Goal: Check status

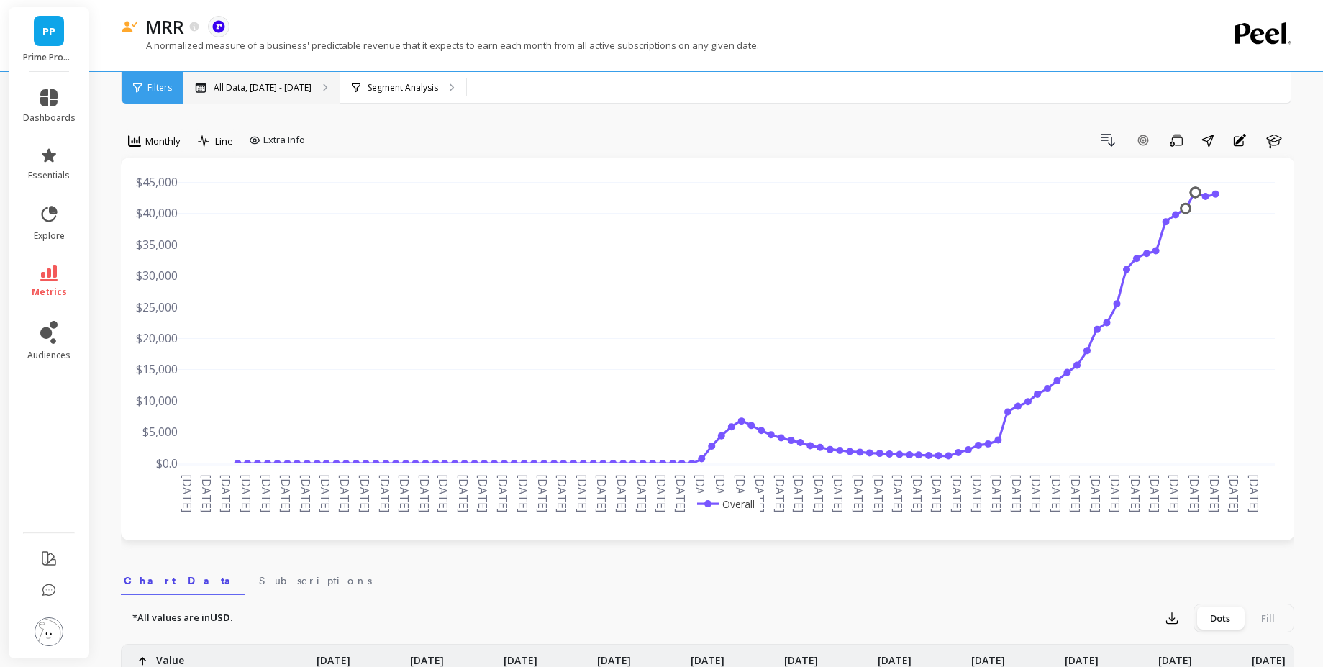
click at [271, 86] on p "All Data, [DATE] - [DATE]" at bounding box center [263, 88] width 98 height 12
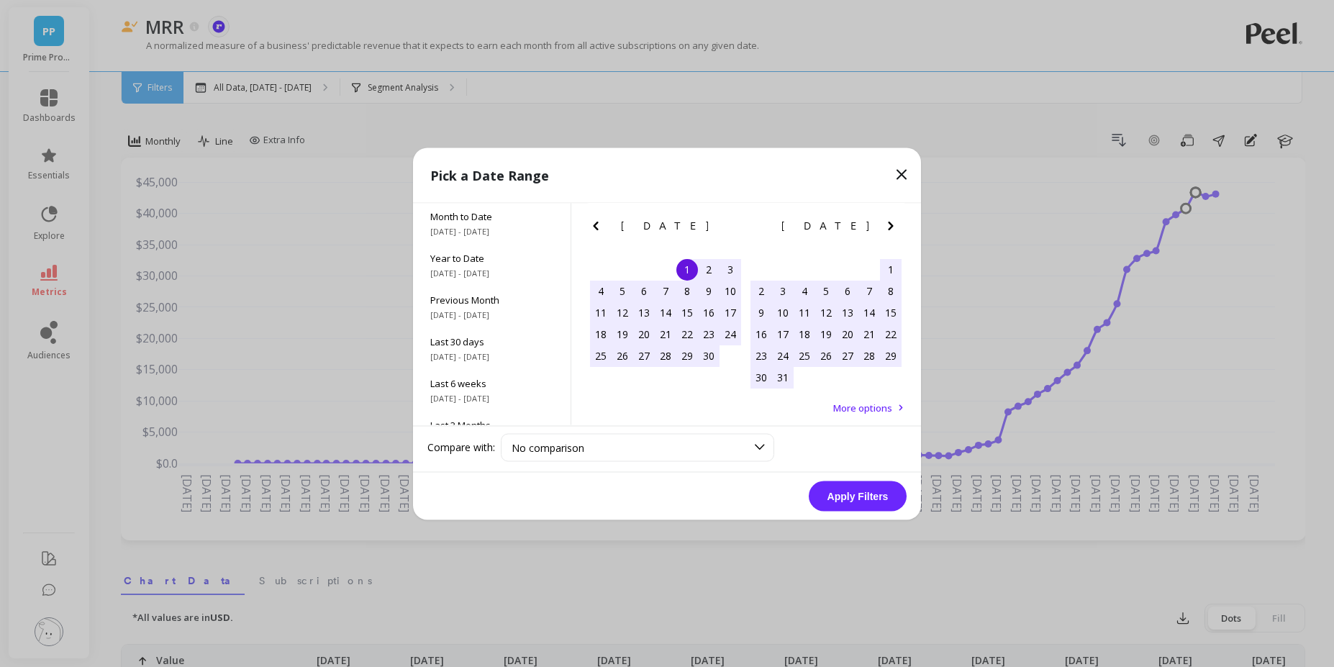
click at [861, 402] on span "More options" at bounding box center [862, 407] width 59 height 13
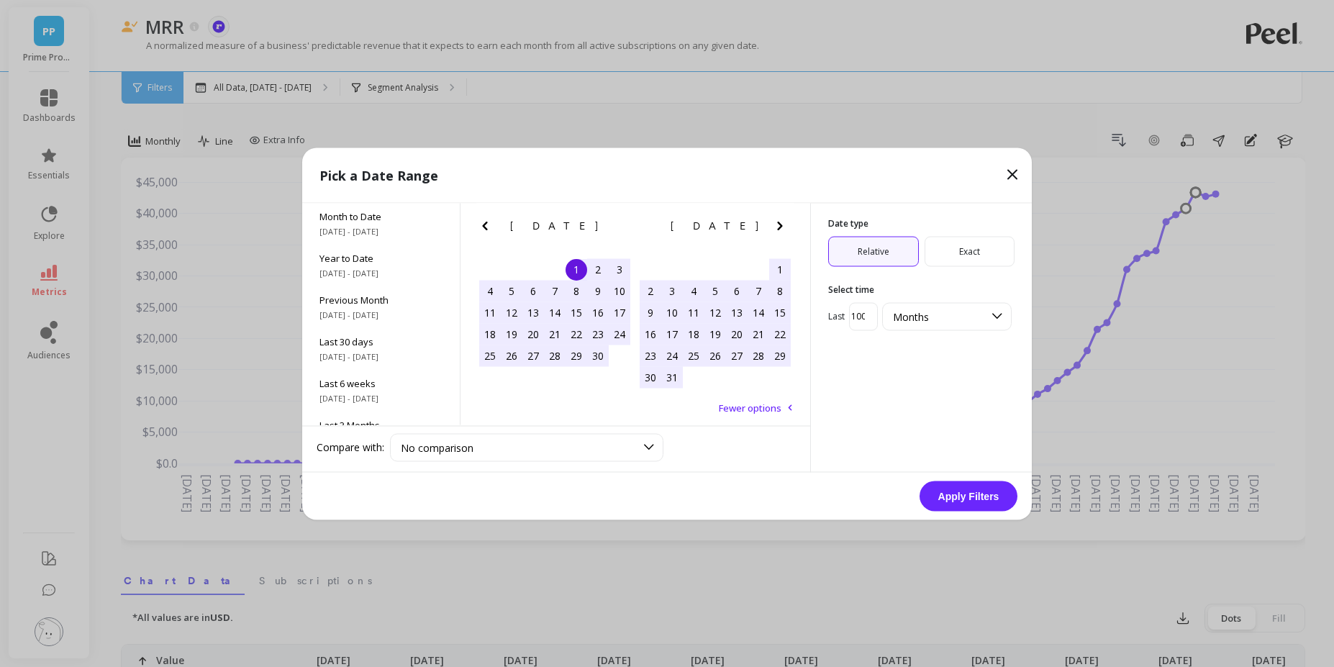
click at [946, 250] on span "Exact" at bounding box center [970, 251] width 91 height 30
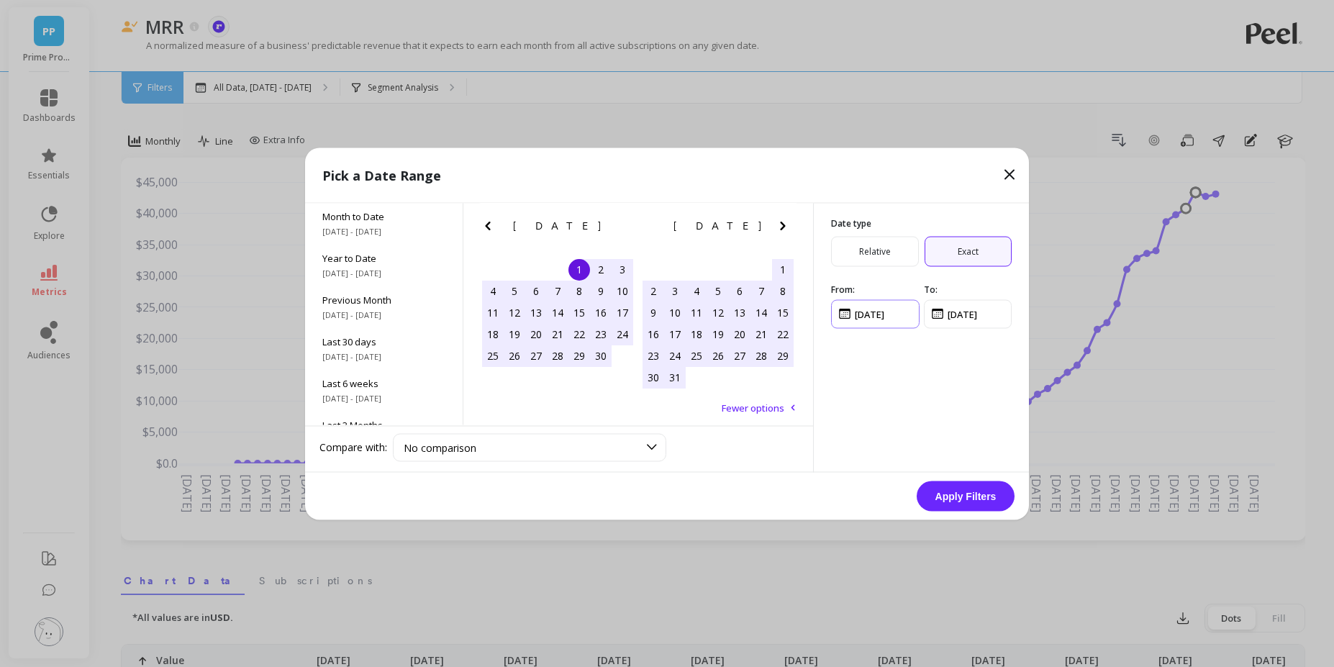
click at [864, 312] on input "input" at bounding box center [875, 313] width 89 height 29
click at [838, 310] on input "input" at bounding box center [875, 313] width 89 height 29
click at [861, 312] on input "input" at bounding box center [875, 313] width 89 height 29
click at [898, 310] on input "input" at bounding box center [875, 313] width 89 height 29
click at [905, 313] on input "input" at bounding box center [875, 313] width 89 height 29
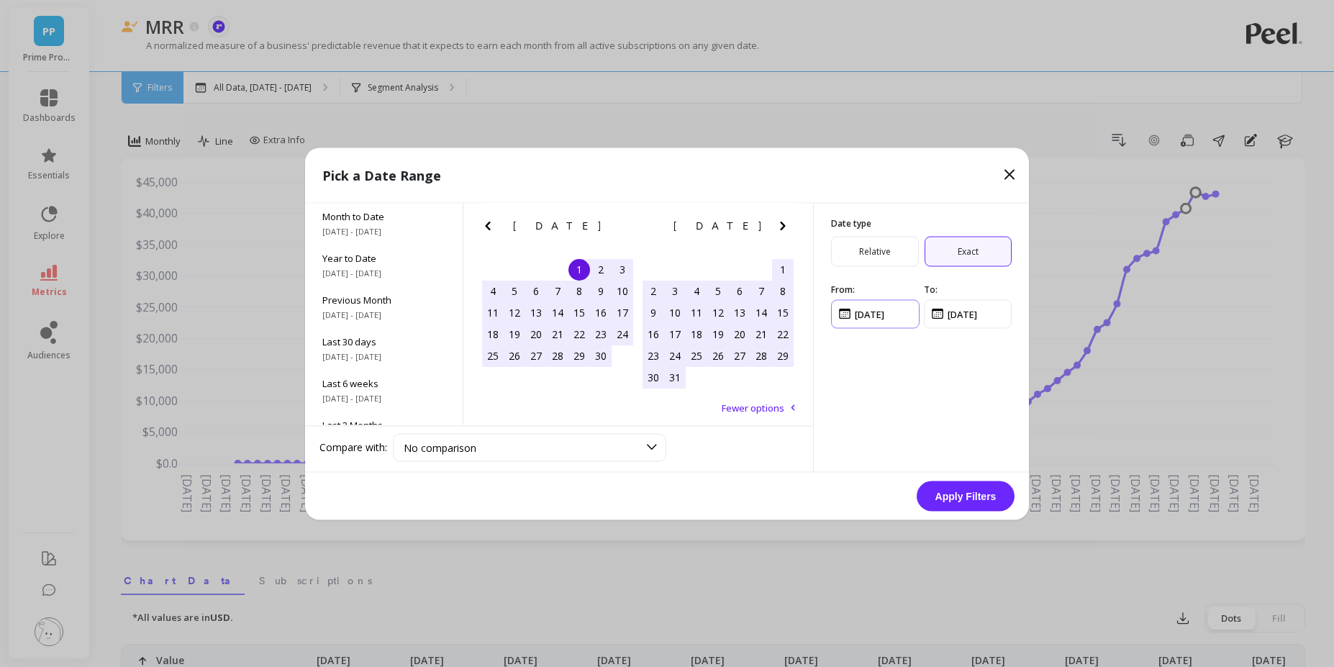
click at [866, 309] on input "input" at bounding box center [875, 313] width 89 height 29
type input "[DATE]"
click at [966, 315] on input "input" at bounding box center [968, 313] width 89 height 29
click at [997, 316] on input "input" at bounding box center [968, 313] width 89 height 29
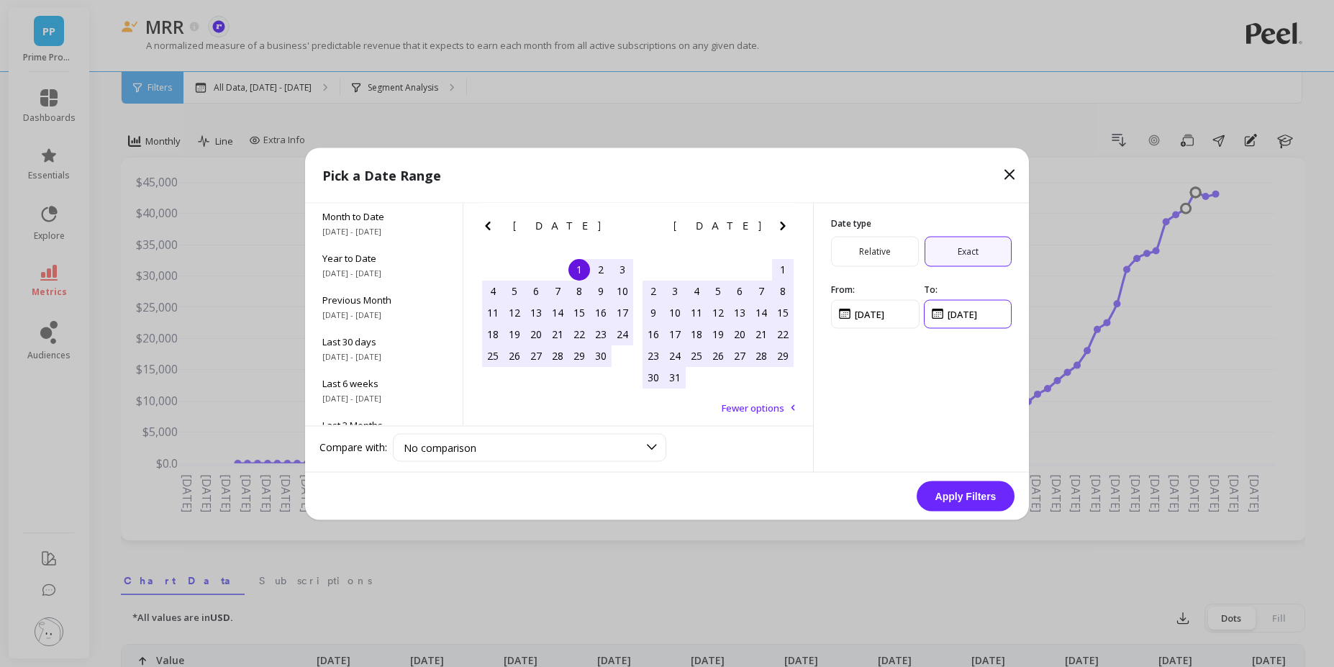
type input "[DATE]"
click at [1001, 494] on button "Apply Filters" at bounding box center [966, 496] width 98 height 30
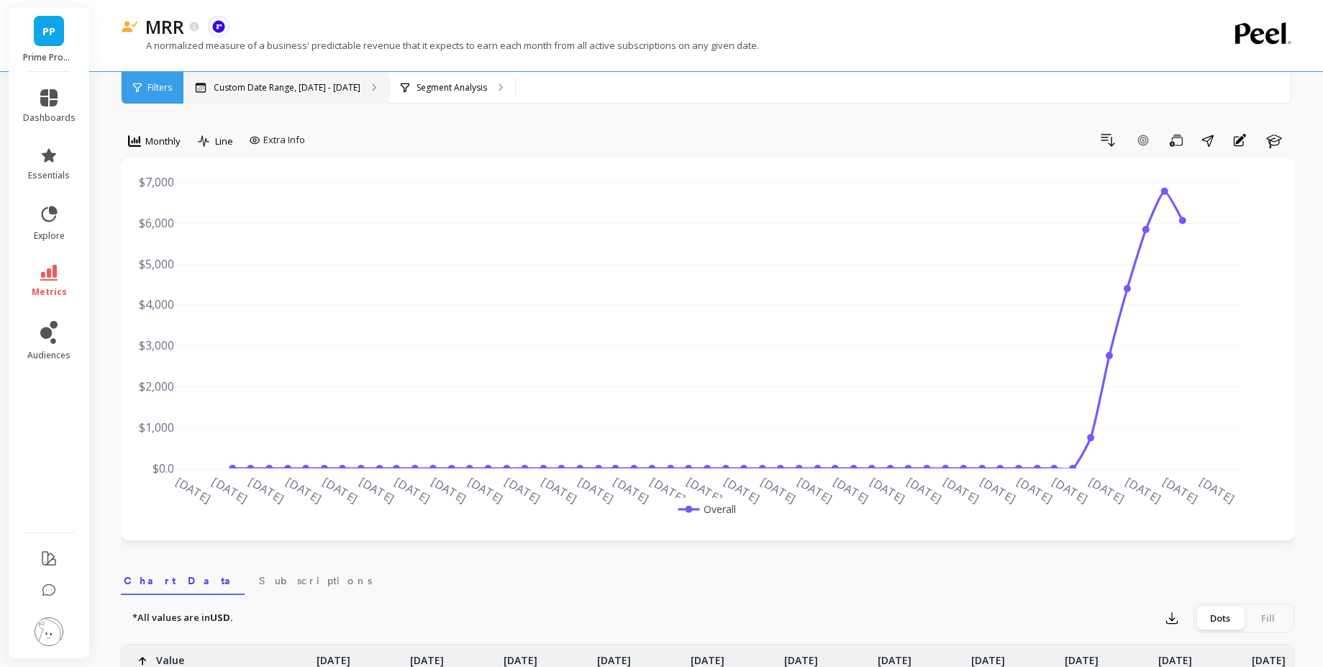
click at [361, 91] on p "Custom Date Range, [DATE] - [DATE]" at bounding box center [287, 88] width 147 height 12
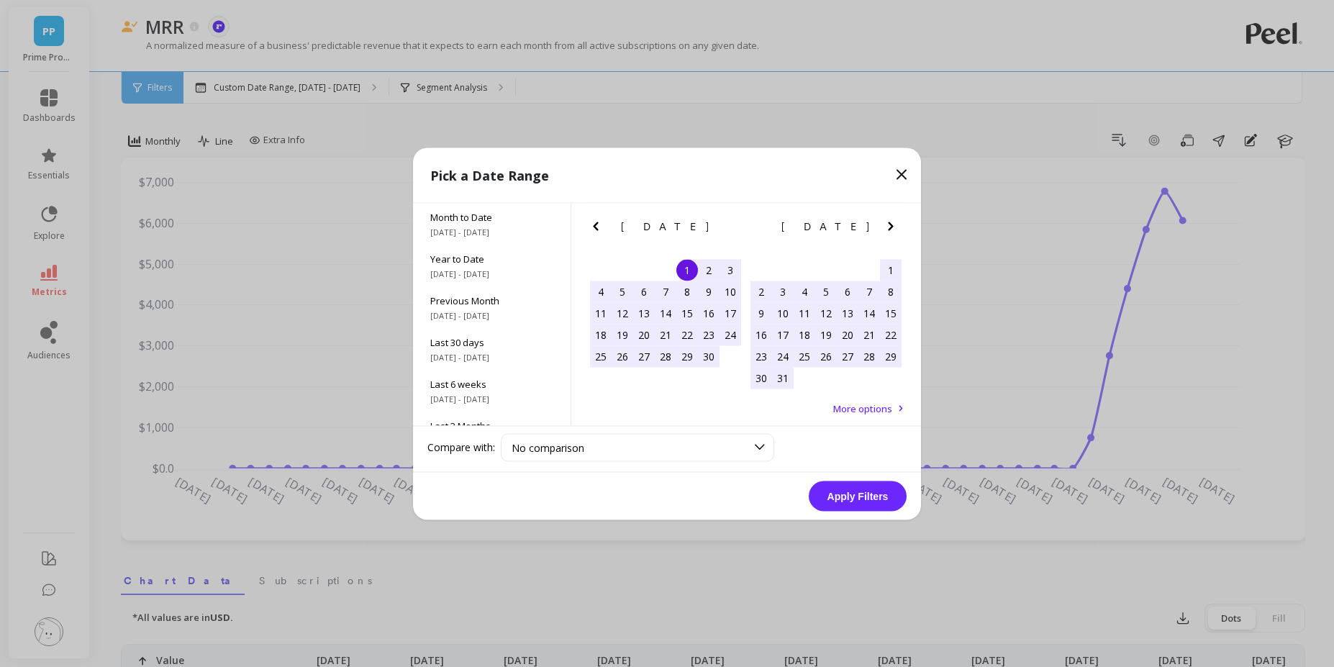
click at [859, 405] on span "More options" at bounding box center [862, 408] width 59 height 13
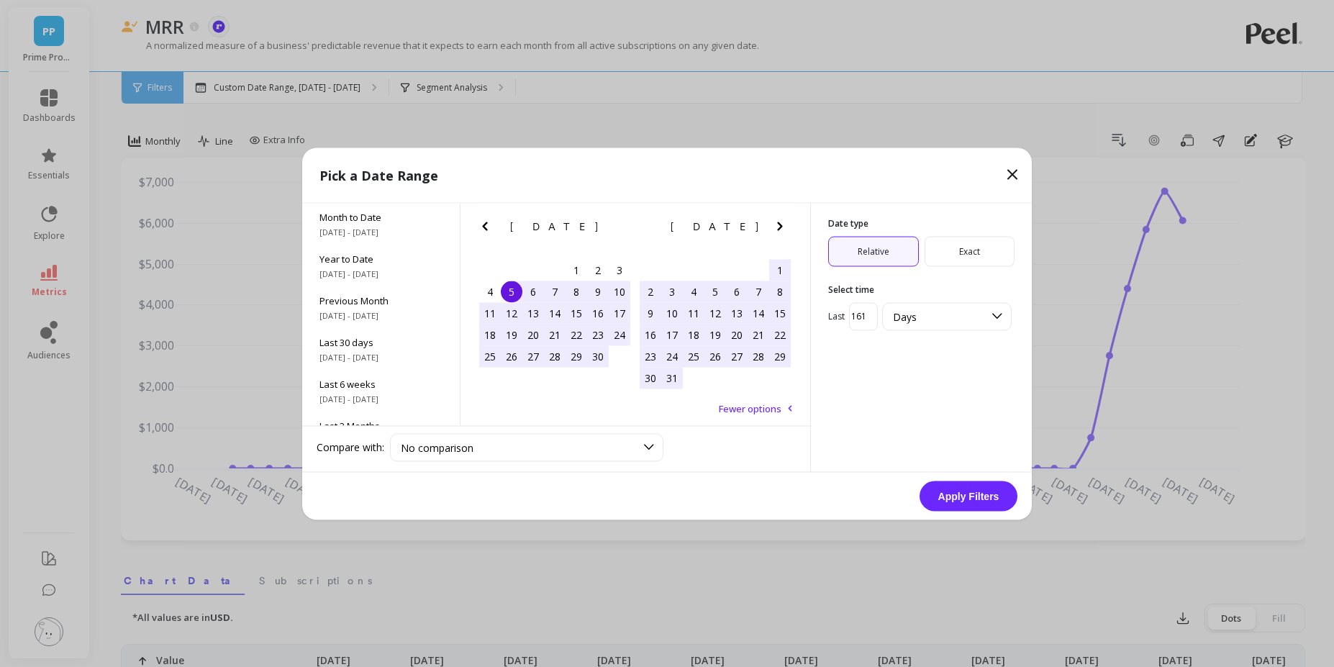
click at [1013, 178] on icon at bounding box center [1012, 174] width 17 height 17
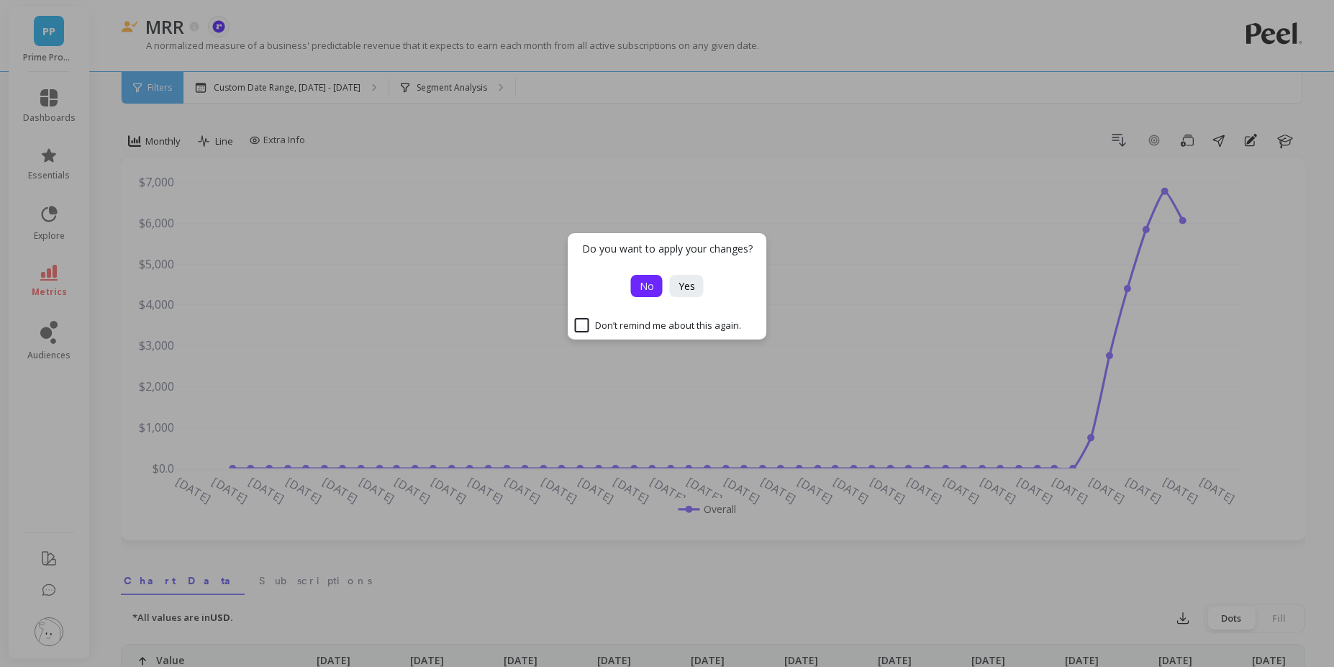
click at [655, 294] on button "No" at bounding box center [647, 286] width 32 height 22
